Goal: Use online tool/utility: Utilize a website feature to perform a specific function

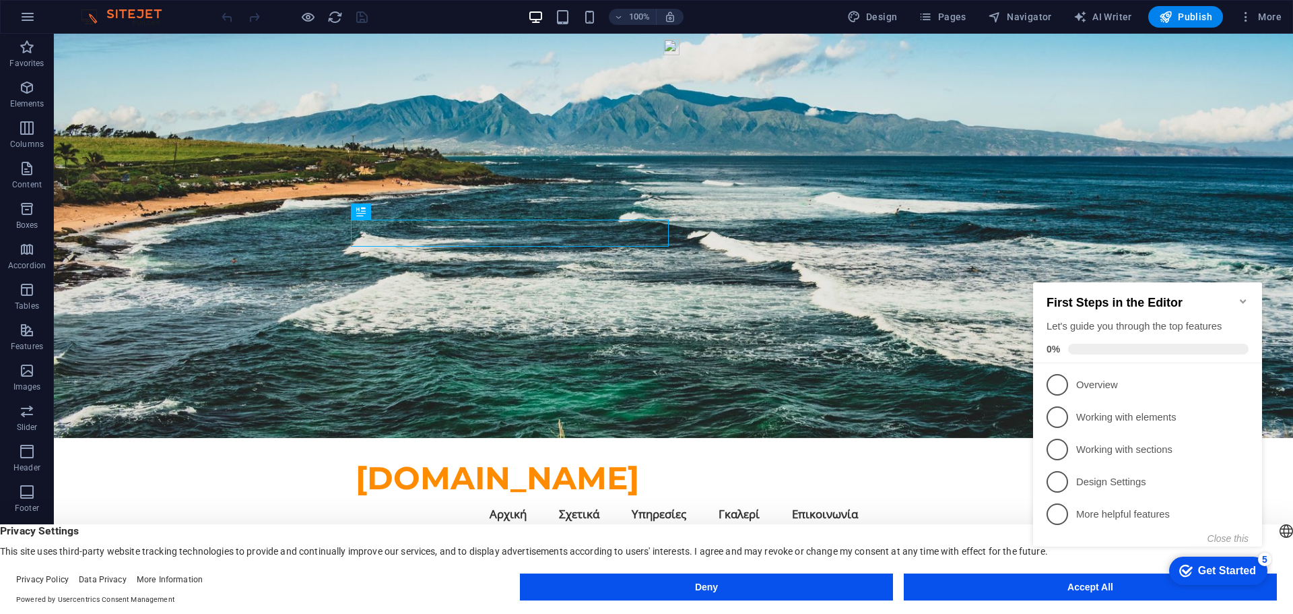
click at [1242, 298] on icon "Minimize checklist" at bounding box center [1243, 301] width 11 height 11
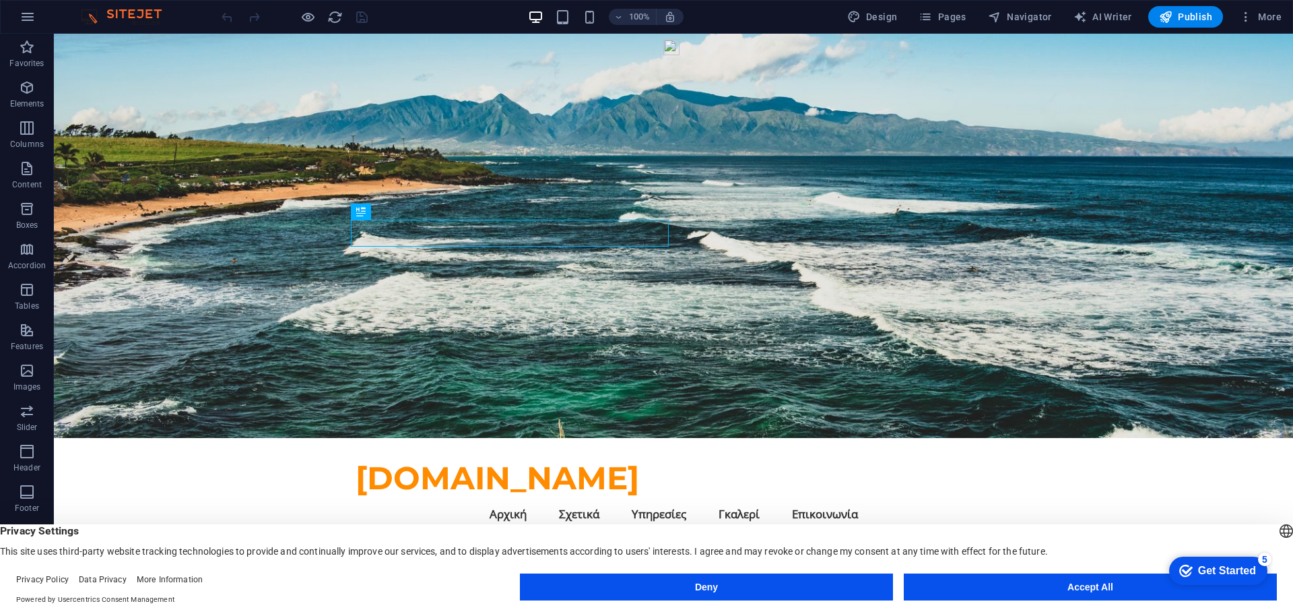
click at [1201, 566] on div "Get Started" at bounding box center [1227, 570] width 58 height 12
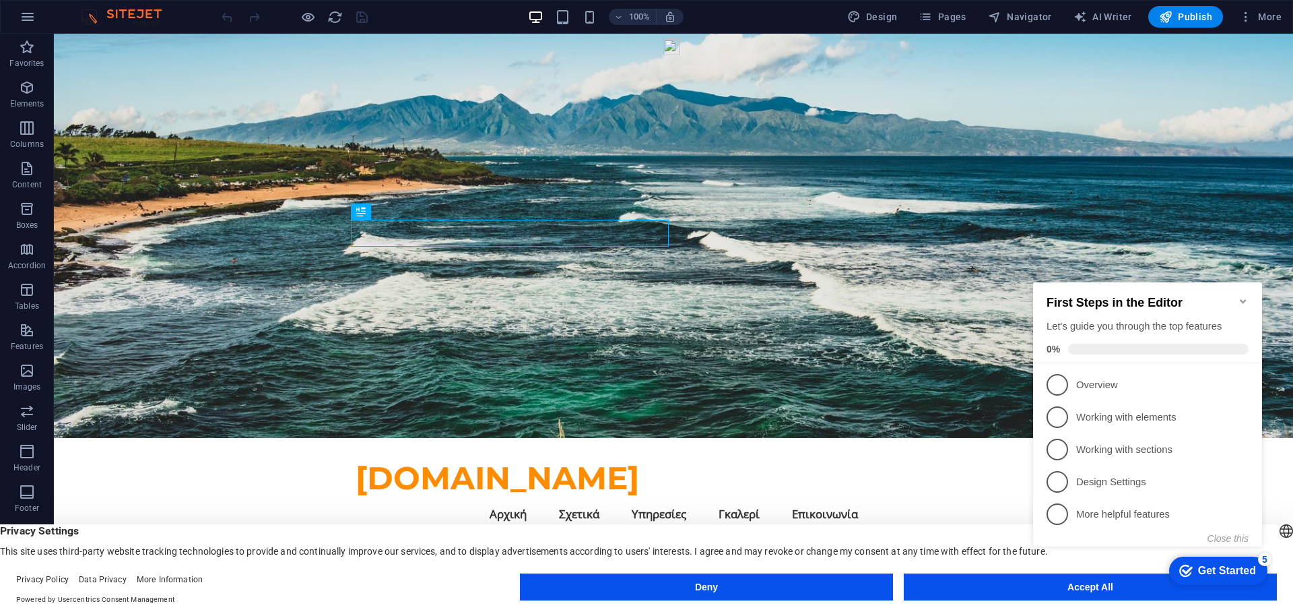
click div "checkmark Get Started 5 First Steps in the Editor Let's guide you through the t…"
click at [997, 308] on figure at bounding box center [673, 236] width 1239 height 404
click at [1246, 298] on icon "Minimize checklist" at bounding box center [1243, 301] width 11 height 11
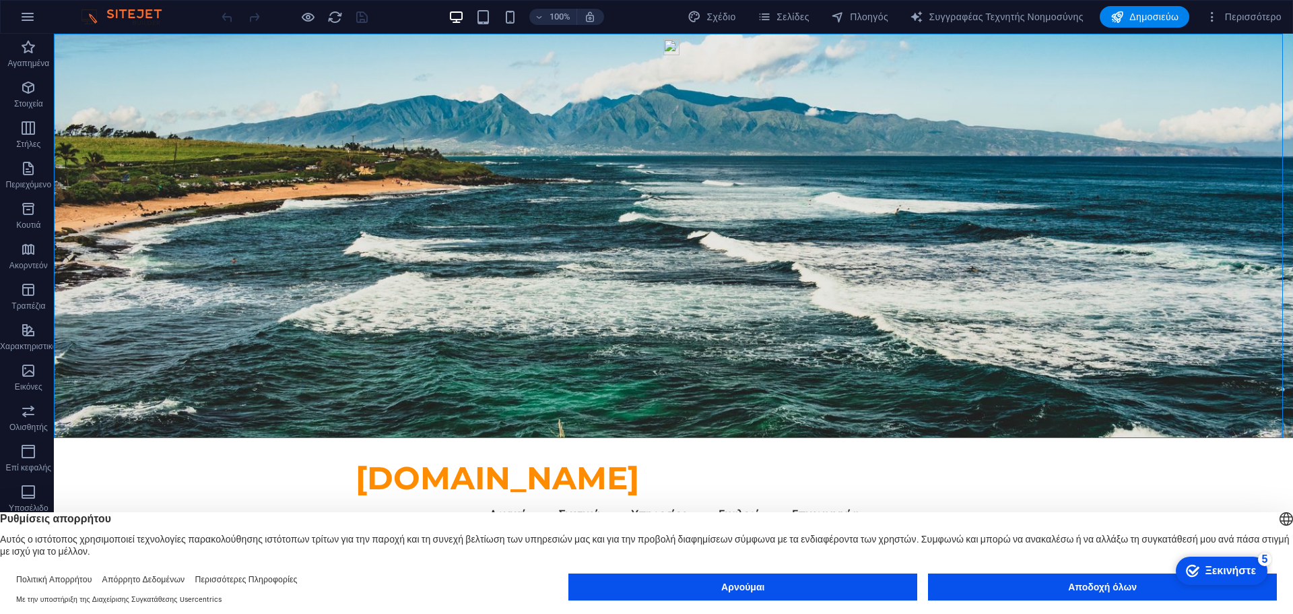
click at [1223, 565] on font "Ξεκινήστε" at bounding box center [1230, 569] width 51 height 11
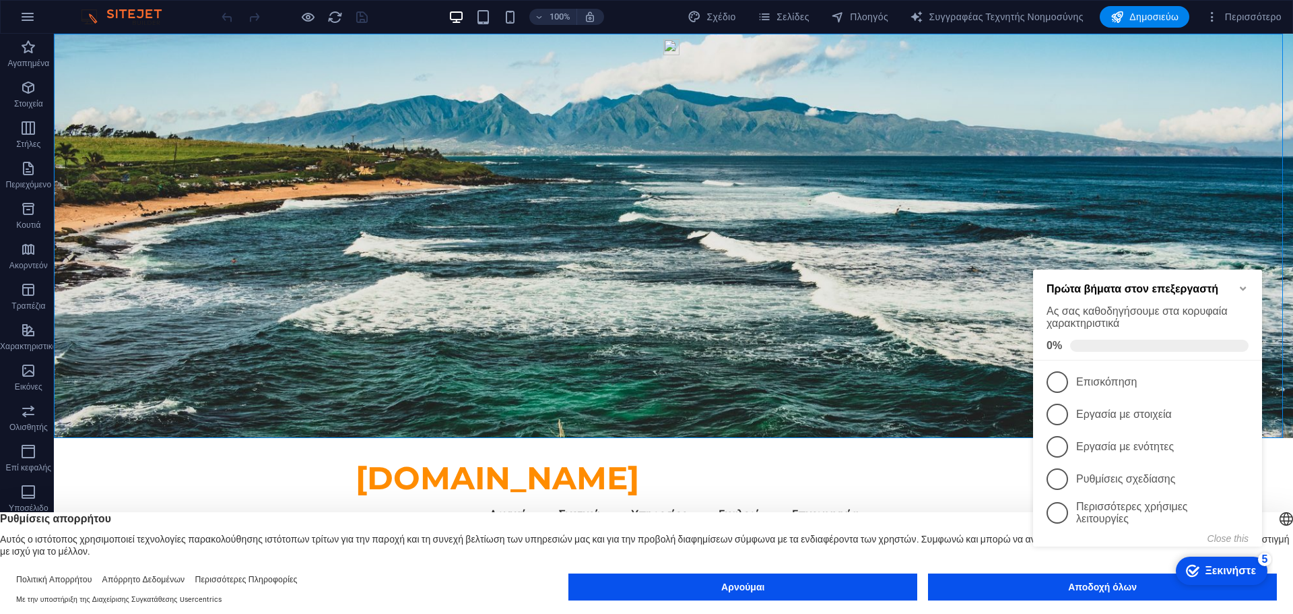
click at [983, 319] on figure at bounding box center [673, 236] width 1239 height 404
click div "checkmark Ξεκινήστε 5 Πρώτα βήματα στον επεξεργαστή Ας σας καθοδηγήσουμε στα κο…"
click at [1001, 589] on button "Αποδοχή όλων" at bounding box center [1102, 586] width 349 height 27
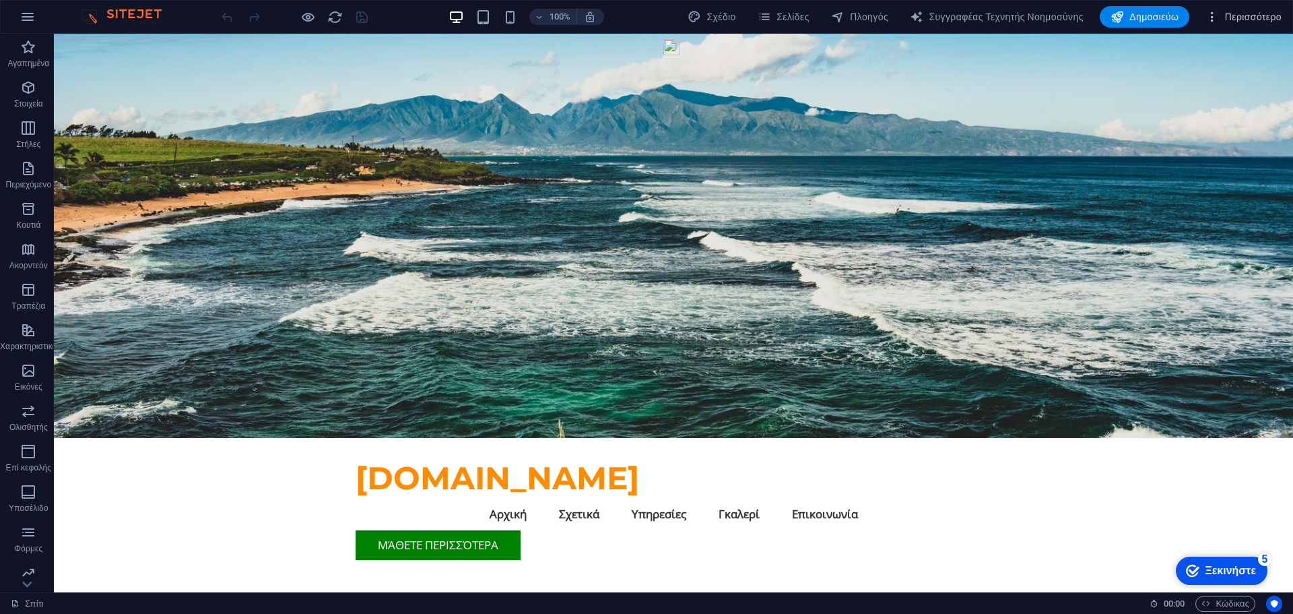
click at [1245, 22] on font "Περισσότερο" at bounding box center [1253, 16] width 57 height 11
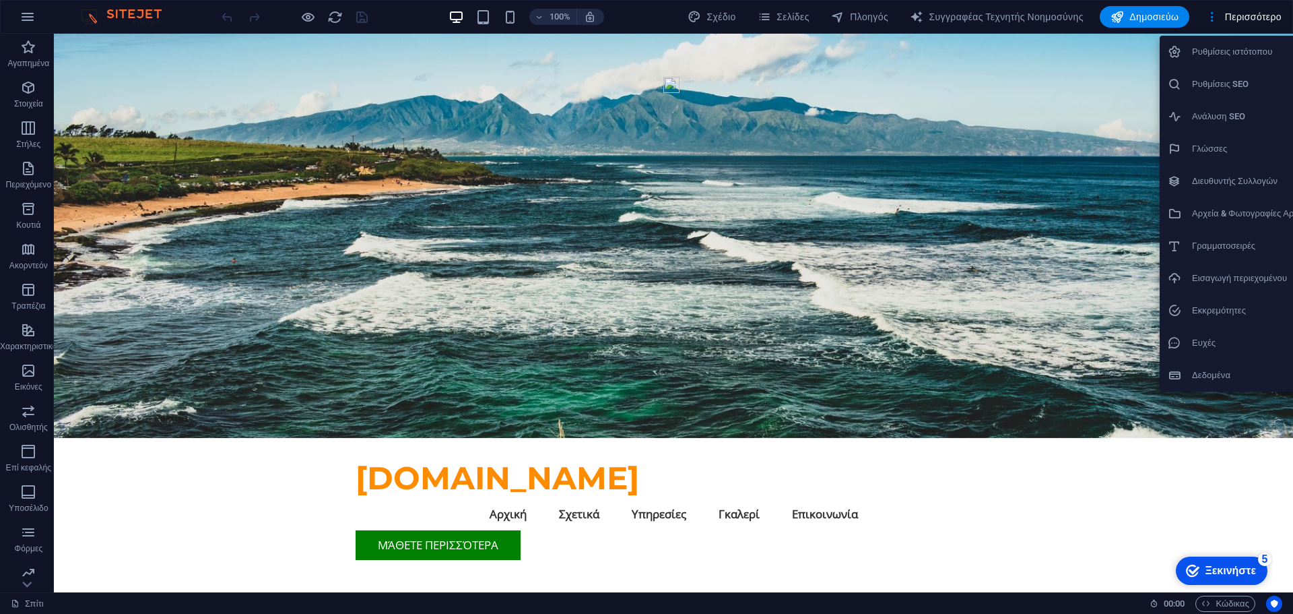
click at [1239, 87] on font "Ρυθμίσεις SEO" at bounding box center [1220, 84] width 57 height 10
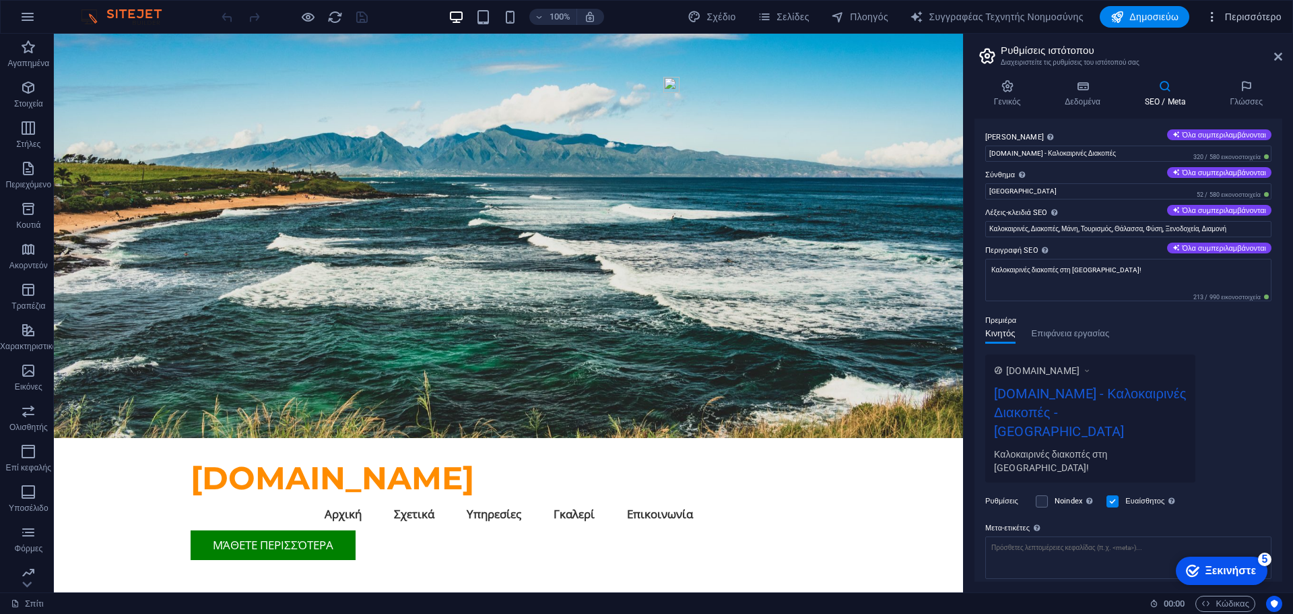
click at [1232, 21] on font "Περισσότερο" at bounding box center [1253, 16] width 57 height 11
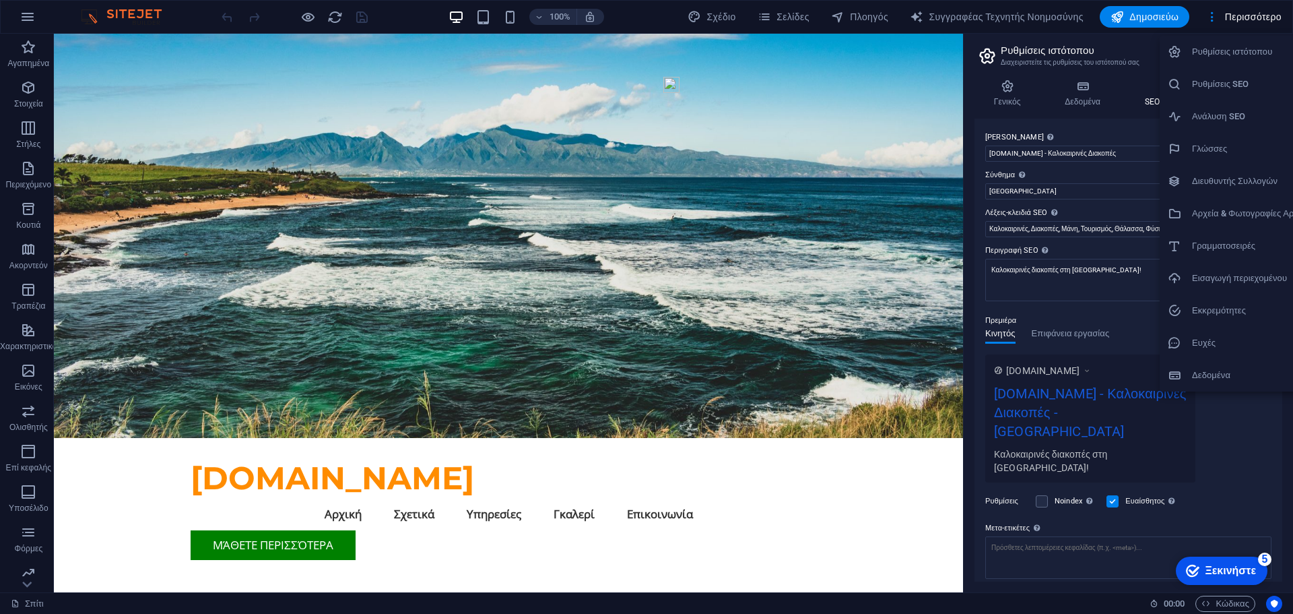
click at [825, 306] on div at bounding box center [646, 307] width 1293 height 614
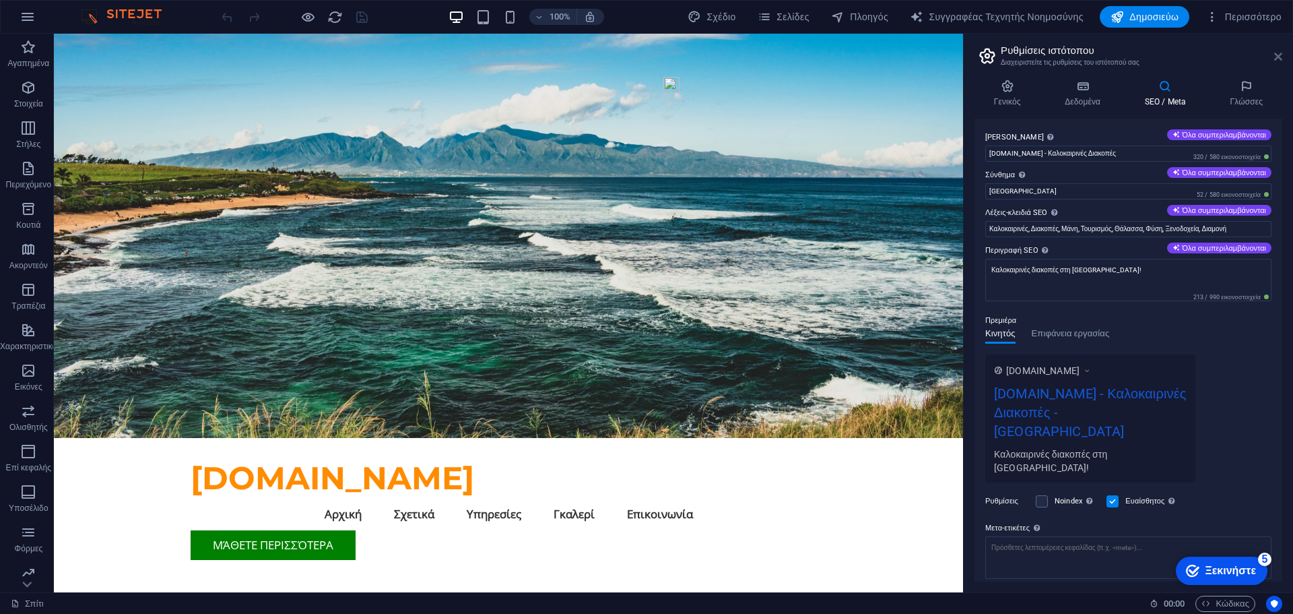
drag, startPoint x: 1280, startPoint y: 56, endPoint x: 1051, endPoint y: 47, distance: 229.1
click at [1280, 56] on icon at bounding box center [1278, 56] width 8 height 11
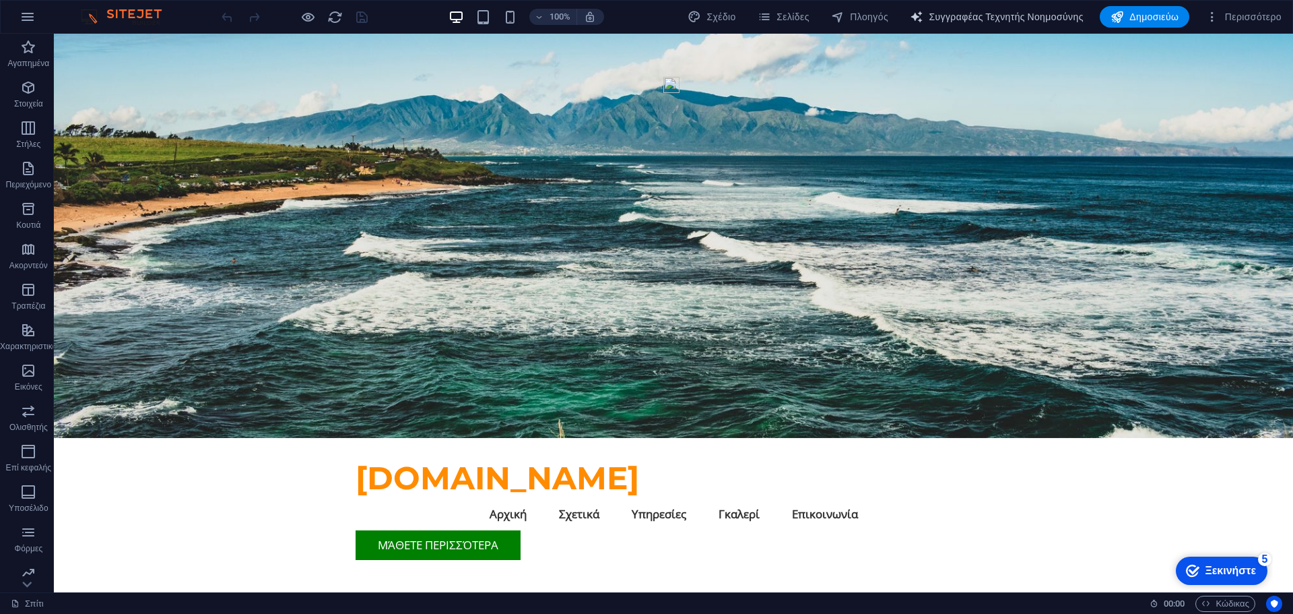
click at [960, 19] on font "Συγγραφέας Τεχνητής Νοημοσύνης" at bounding box center [1006, 16] width 154 height 11
select select "English"
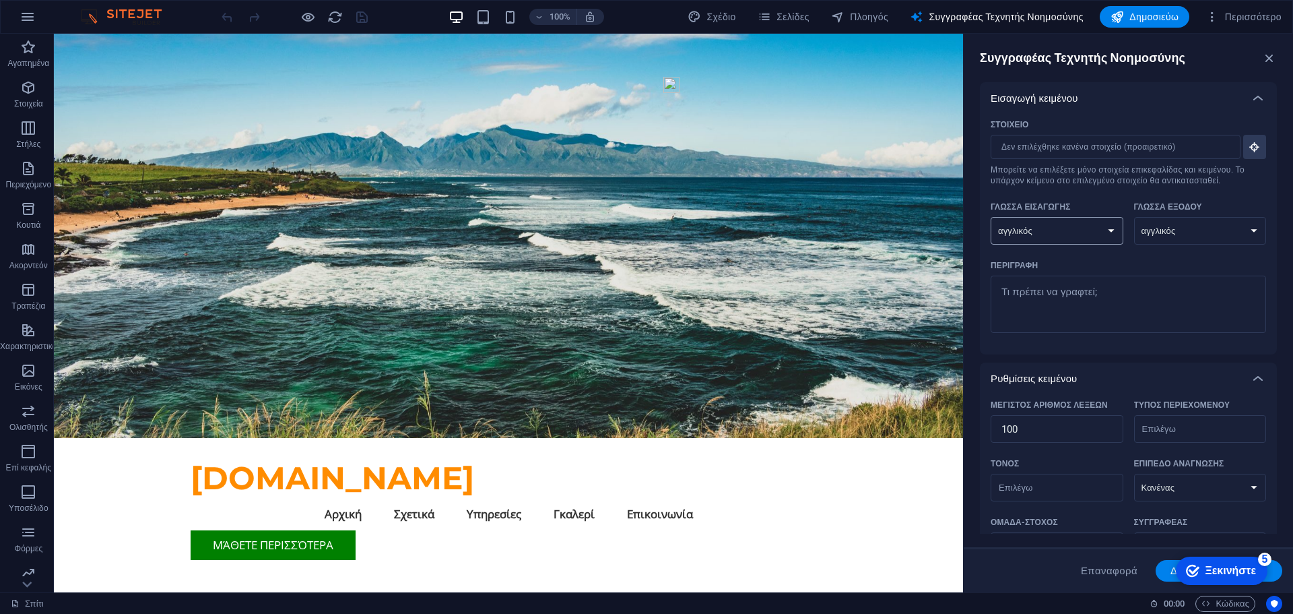
click at [1113, 230] on select "[DEMOGRAPHIC_DATA] αραβικός αρμενικός [PERSON_NAME] Μπενγκάλι Μποτζπούρι Βοσνια…" at bounding box center [1057, 231] width 133 height 28
select select "Greek"
click at [991, 217] on select "[DEMOGRAPHIC_DATA] αραβικός αρμενικός [PERSON_NAME] Μπενγκάλι Μποτζπούρι Βοσνια…" at bounding box center [1057, 231] width 133 height 28
click at [1208, 235] on select "[DEMOGRAPHIC_DATA] αραβικός αρμενικός [PERSON_NAME] Μπενγκάλι Μποτζπούρι Βοσνια…" at bounding box center [1200, 231] width 133 height 28
select select "Greek"
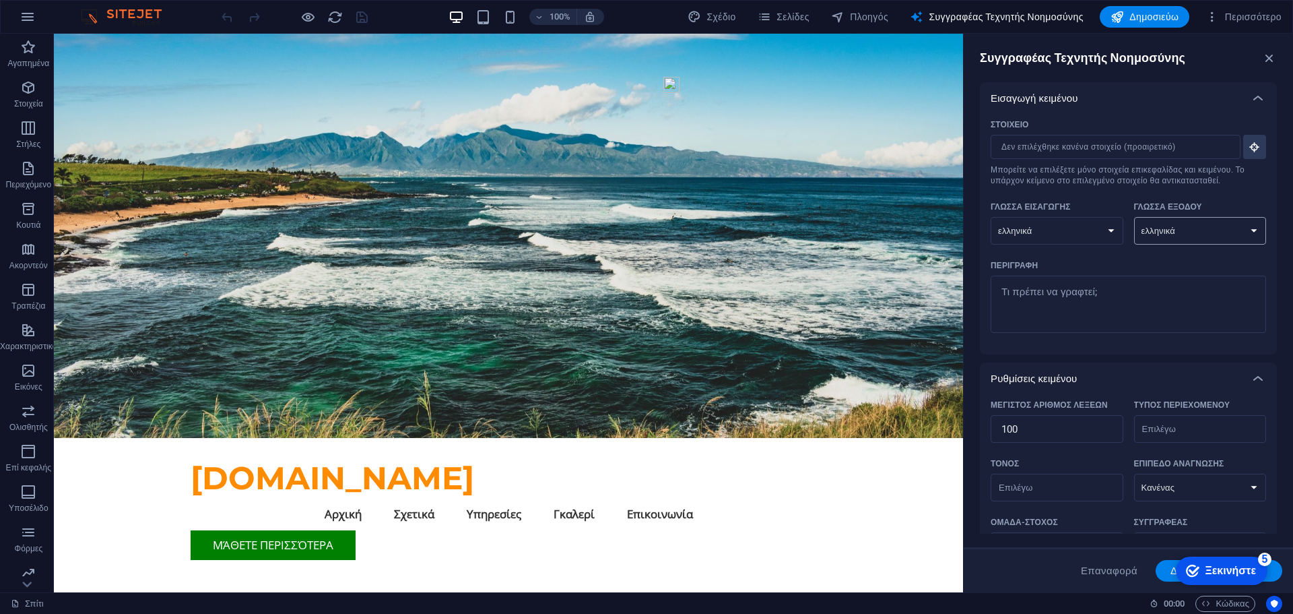
click at [1134, 217] on select "[DEMOGRAPHIC_DATA] αραβικός αρμενικός [PERSON_NAME] Μπενγκάλι Μποτζπούρι Βοσνια…" at bounding box center [1200, 231] width 133 height 28
click at [1060, 561] on div "Επαναφορά Δημιουργία κειμένου" at bounding box center [1128, 571] width 308 height 22
click at [1102, 573] on font "Επαναφορά" at bounding box center [1109, 570] width 57 height 12
select select "English"
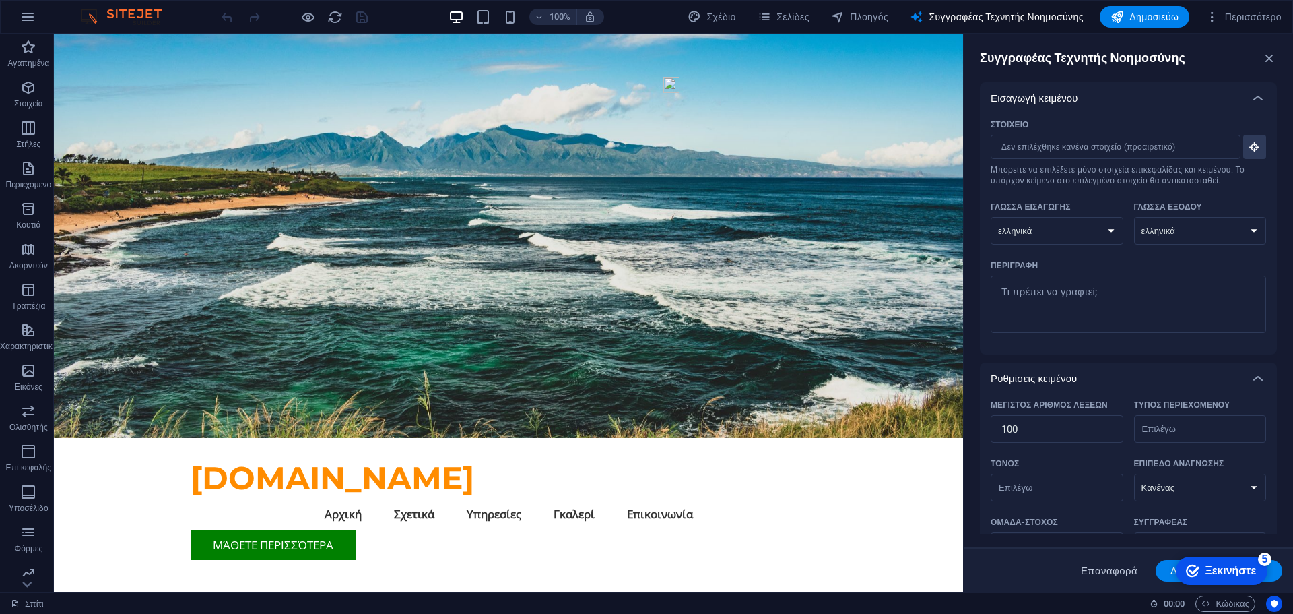
type textarea "x"
click at [1059, 224] on select "[DEMOGRAPHIC_DATA] αραβικός αρμενικός [PERSON_NAME] Μπενγκάλι Μποτζπούρι Βοσνια…" at bounding box center [1057, 231] width 133 height 28
select select "Greek"
click at [991, 217] on select "[DEMOGRAPHIC_DATA] αραβικός αρμενικός [PERSON_NAME] Μπενγκάλι Μποτζπούρι Βοσνια…" at bounding box center [1057, 231] width 133 height 28
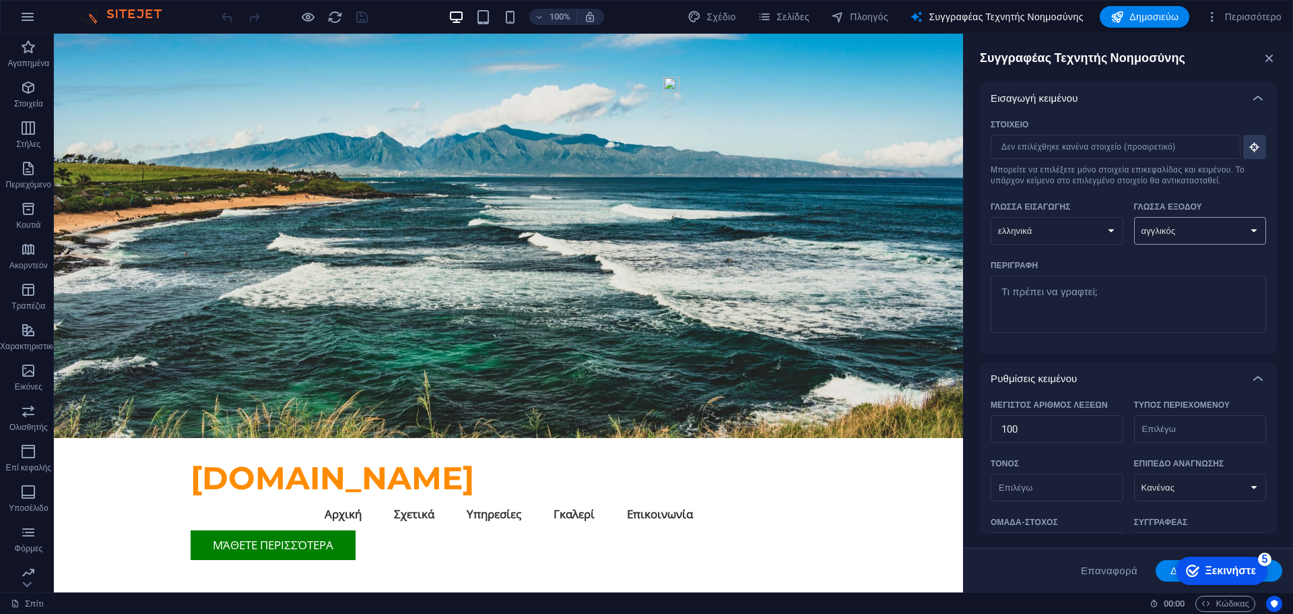
click at [1207, 228] on select "[DEMOGRAPHIC_DATA] αραβικός αρμενικός [PERSON_NAME] Μπενγκάλι Μποτζπούρι Βοσνια…" at bounding box center [1200, 231] width 133 height 28
select select "Greek"
click at [1134, 217] on select "[DEMOGRAPHIC_DATA] αραβικός αρμενικός [PERSON_NAME] Μπενγκάλι Μποτζπούρι Βοσνια…" at bounding box center [1200, 231] width 133 height 28
click at [1163, 568] on button "Δημιουργία κειμένου" at bounding box center [1219, 571] width 127 height 22
type textarea "x"
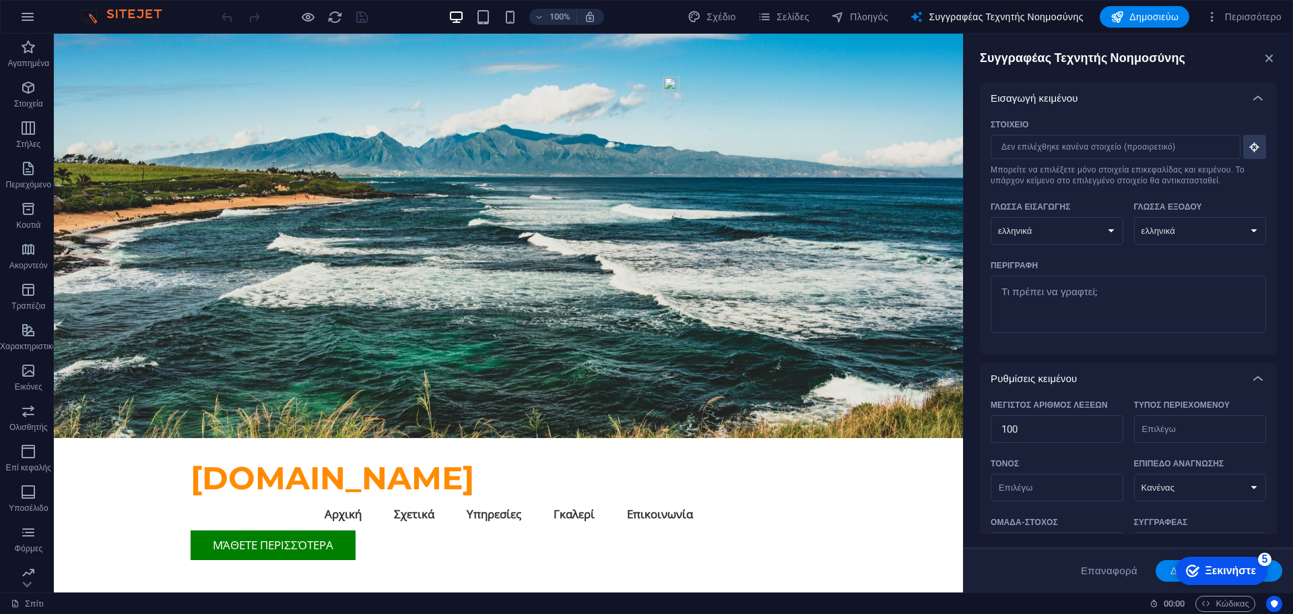
type textarea "x"
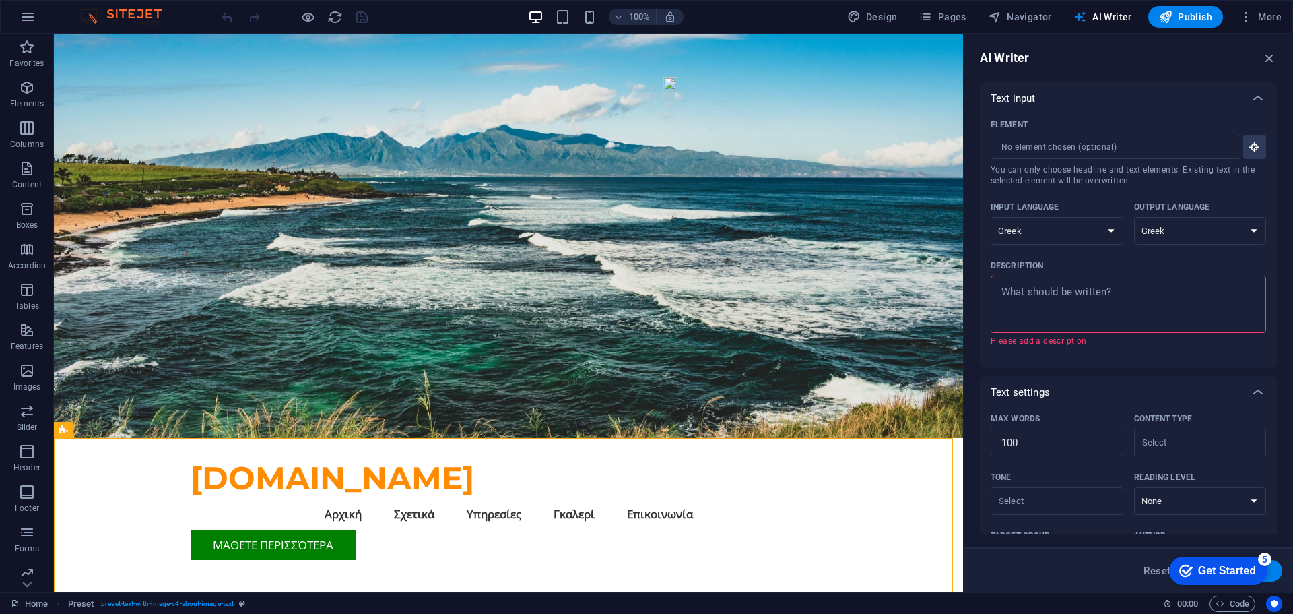
click at [1263, 337] on div "x ​ Please add a description" at bounding box center [1128, 310] width 275 height 71
click at [1259, 326] on textarea "Description x ​ Please add a description" at bounding box center [1128, 304] width 262 height 44
type textarea "x"
drag, startPoint x: 1272, startPoint y: 55, endPoint x: 1205, endPoint y: 31, distance: 70.7
click at [1272, 55] on icon "button" at bounding box center [1269, 58] width 15 height 15
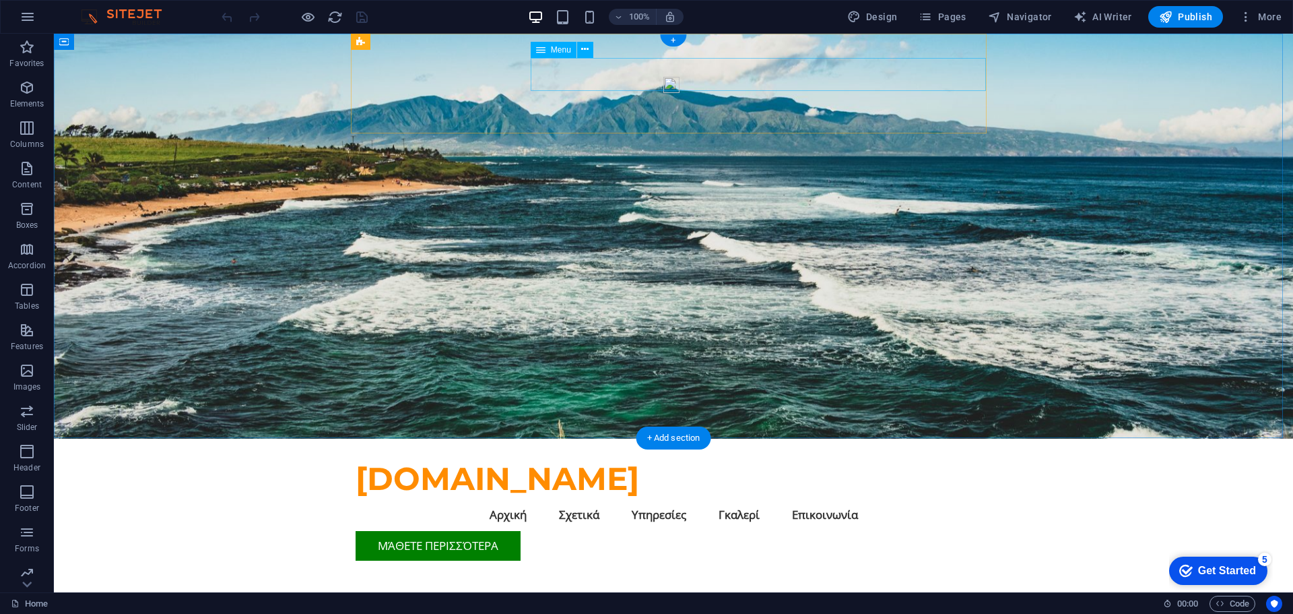
click at [924, 498] on nav "Αρχική Σχετικά Υπηρεσίες Γκαλερί Επικοινωνία" at bounding box center [674, 514] width 636 height 33
click at [921, 498] on nav "Αρχική Σχετικά Υπηρεσίες Γκαλερί Επικοινωνία" at bounding box center [674, 514] width 636 height 33
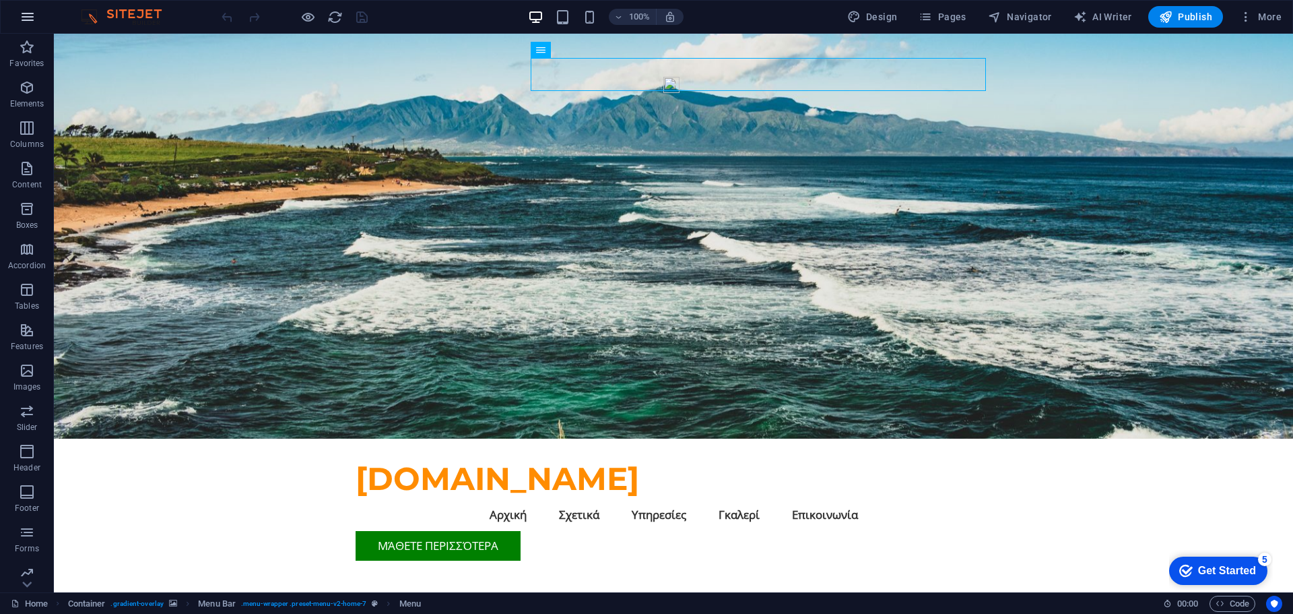
click at [29, 9] on icon "button" at bounding box center [28, 17] width 16 height 16
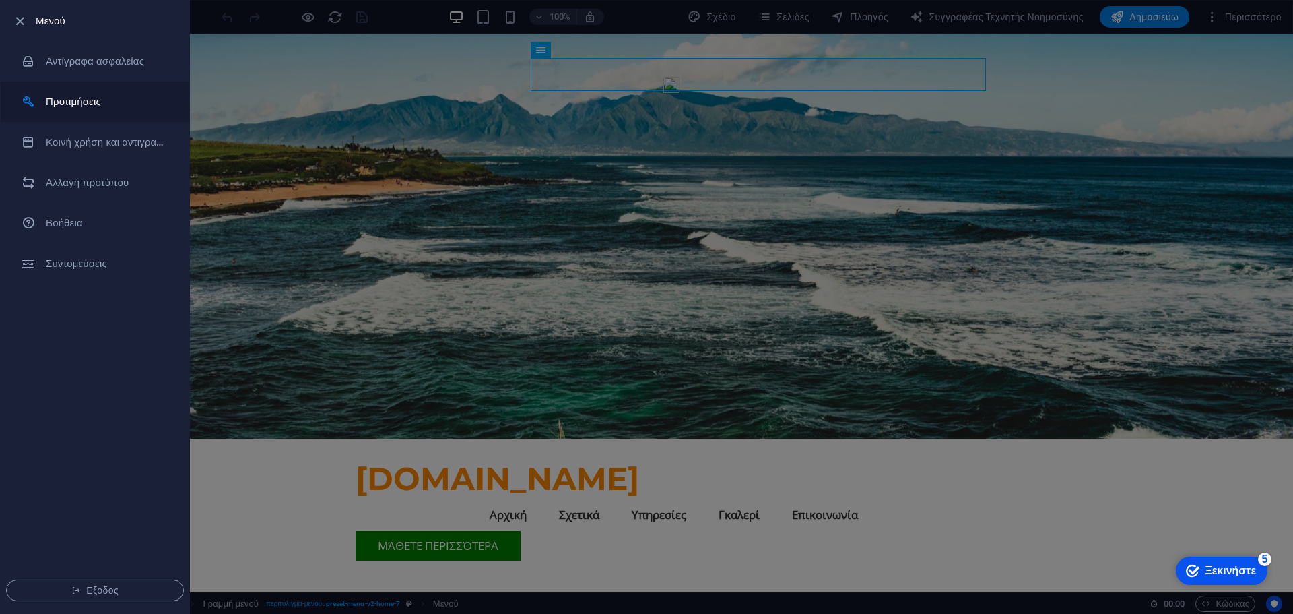
click at [98, 107] on font "Προτιμήσεις" at bounding box center [73, 102] width 55 height 12
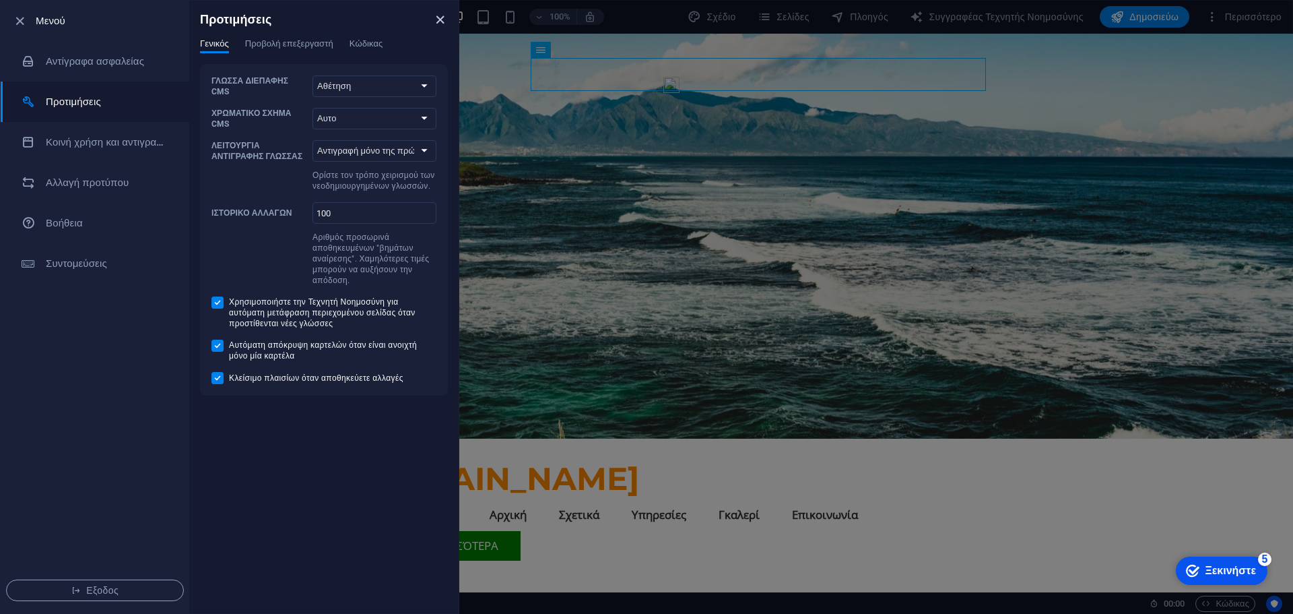
click at [436, 17] on icon "κοντά" at bounding box center [439, 19] width 15 height 15
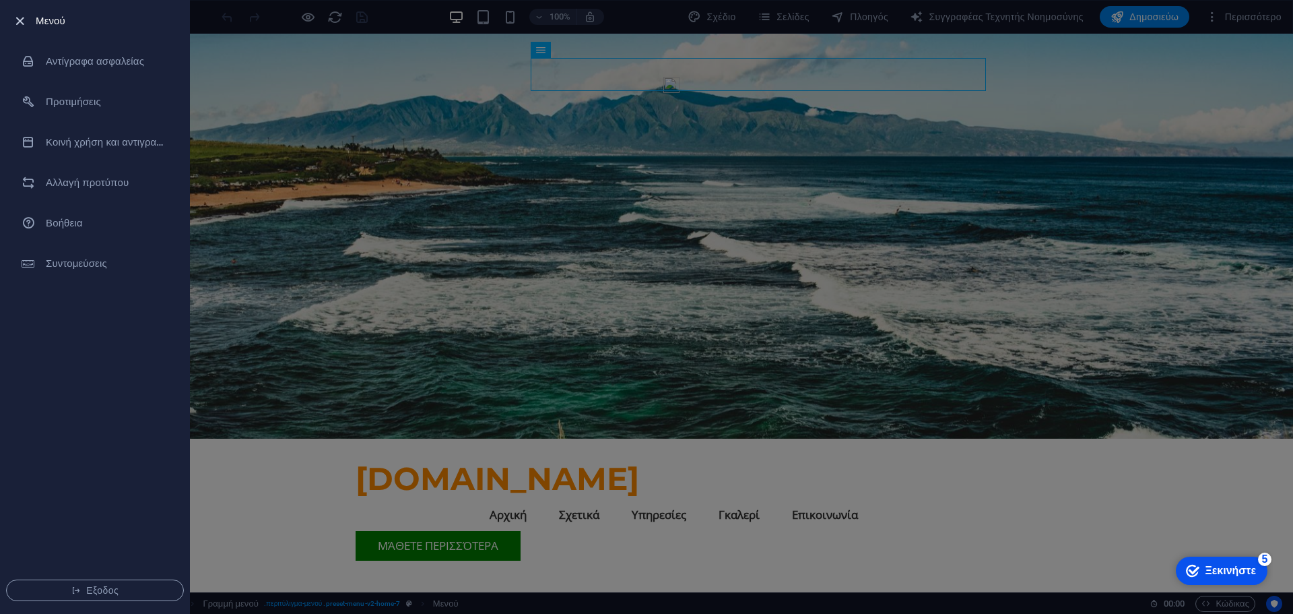
click at [17, 23] on icon "button" at bounding box center [19, 20] width 15 height 15
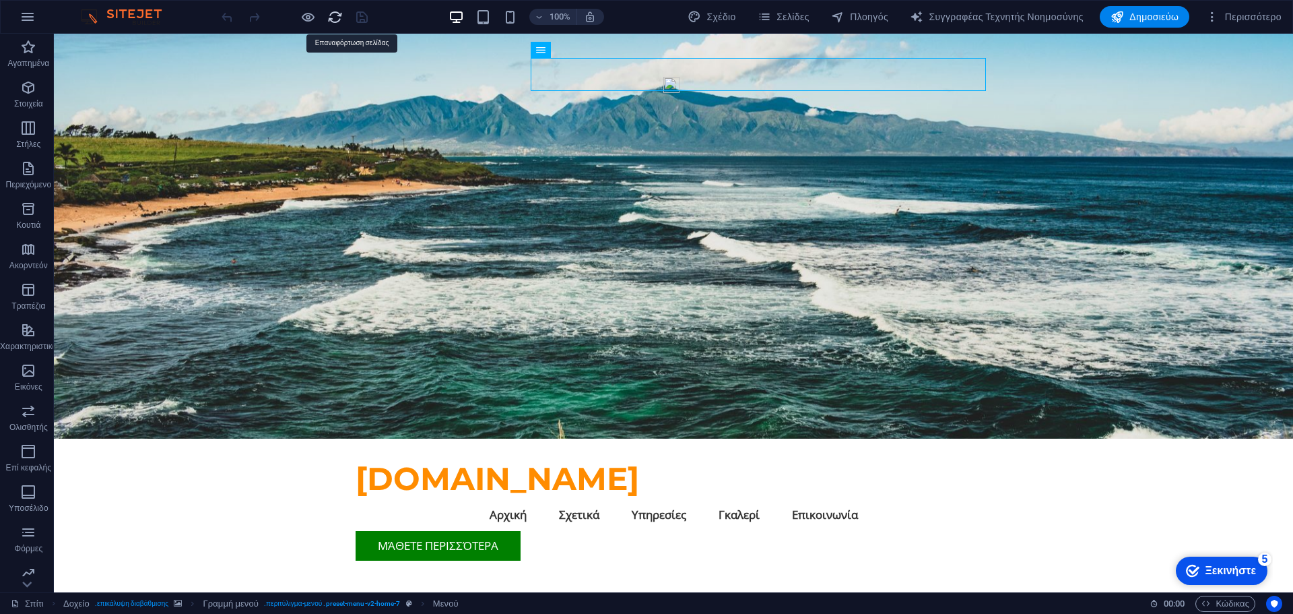
click at [333, 15] on icon "γεμίζω πάλι" at bounding box center [334, 16] width 15 height 15
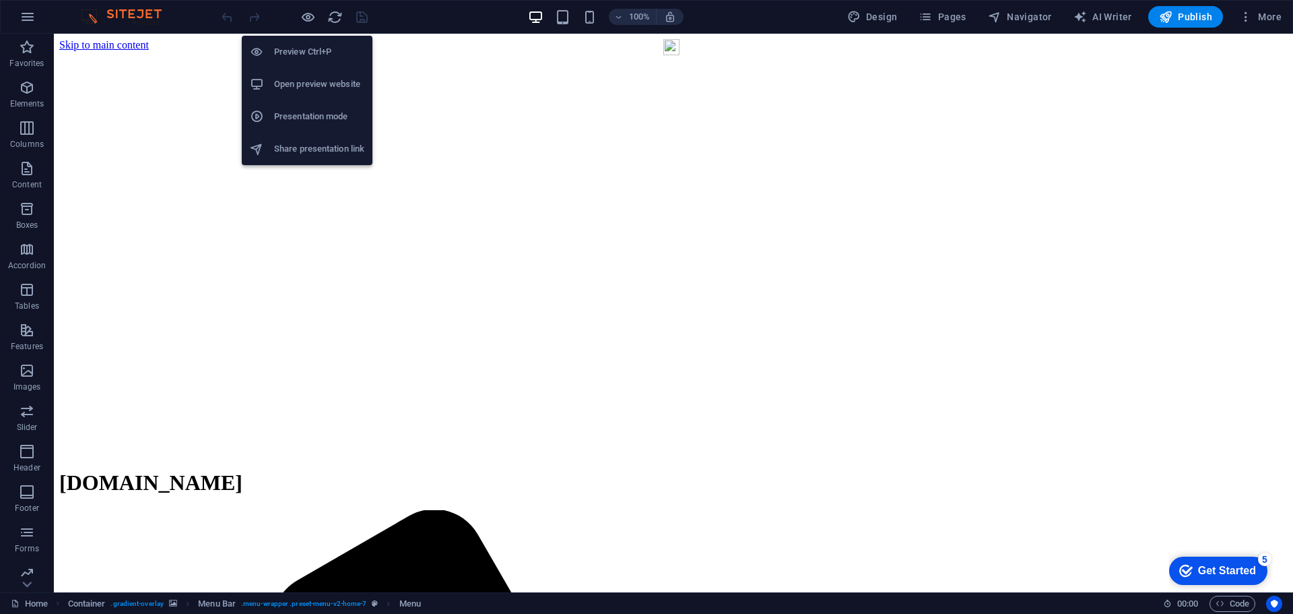
click at [298, 85] on h6 "Open preview website" at bounding box center [319, 84] width 90 height 16
